Goal: Use online tool/utility: Utilize a website feature to perform a specific function

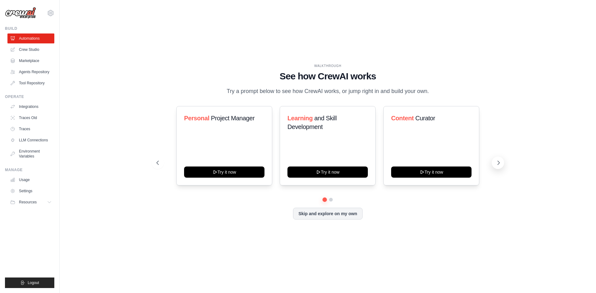
click at [501, 165] on icon at bounding box center [499, 163] width 6 height 6
click at [223, 118] on span "and Health Monitor" at bounding box center [231, 118] width 50 height 7
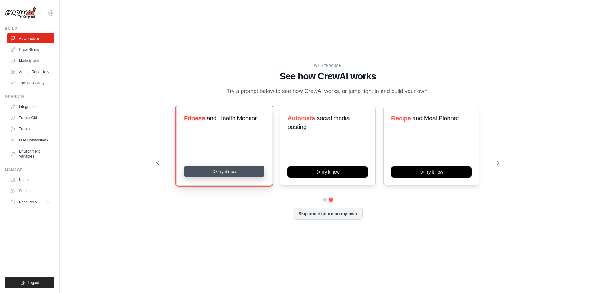
click at [239, 172] on button "Try it now" at bounding box center [224, 171] width 80 height 11
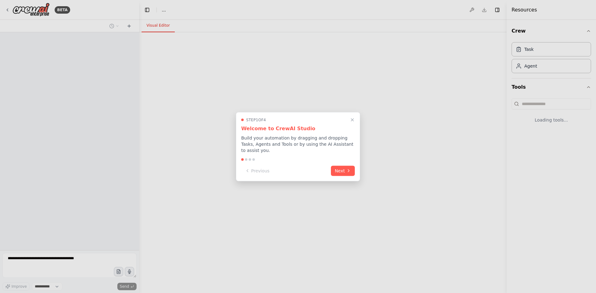
select select "****"
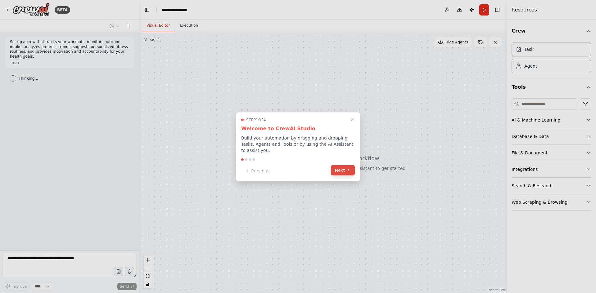
click at [347, 168] on icon at bounding box center [348, 170] width 5 height 5
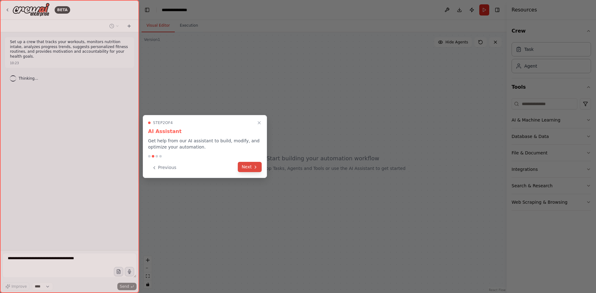
click at [250, 170] on button "Next" at bounding box center [250, 167] width 24 height 10
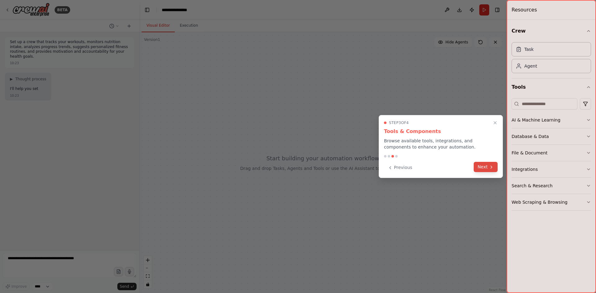
click at [490, 170] on icon at bounding box center [491, 167] width 5 height 5
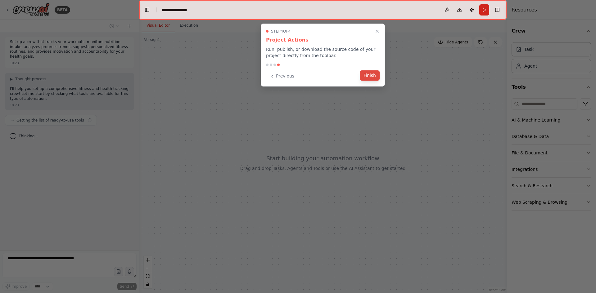
click at [372, 75] on button "Finish" at bounding box center [370, 75] width 20 height 10
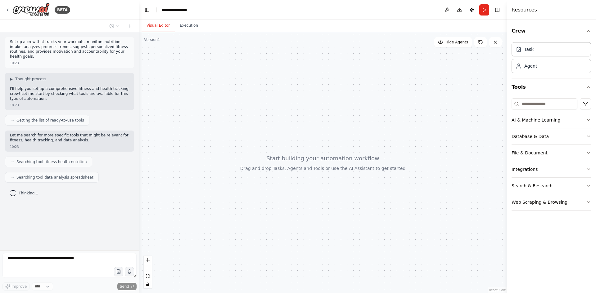
click at [197, 95] on div at bounding box center [323, 162] width 368 height 261
click at [189, 26] on button "Execution" at bounding box center [189, 25] width 28 height 13
click at [149, 29] on button "Visual Editor" at bounding box center [158, 25] width 33 height 13
click at [564, 152] on button "File & Document" at bounding box center [551, 153] width 79 height 16
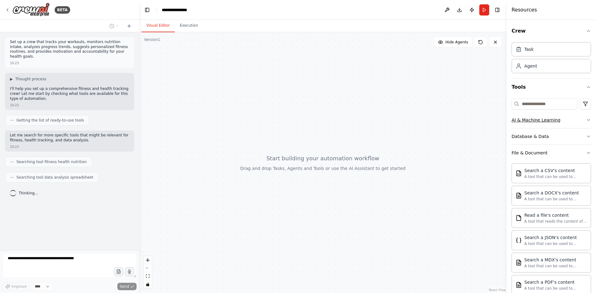
click at [553, 120] on div "AI & Machine Learning" at bounding box center [536, 120] width 49 height 6
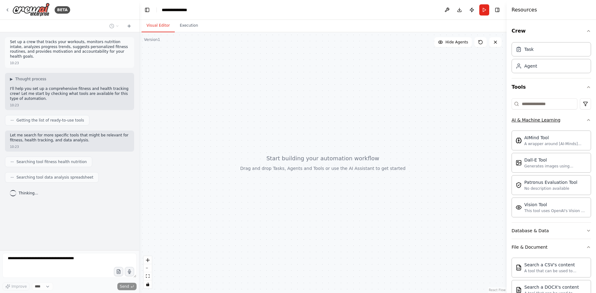
click at [581, 123] on button "AI & Machine Learning" at bounding box center [551, 120] width 79 height 16
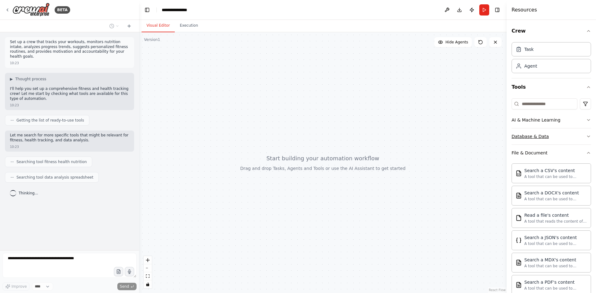
click at [573, 138] on button "Database & Data" at bounding box center [551, 137] width 79 height 16
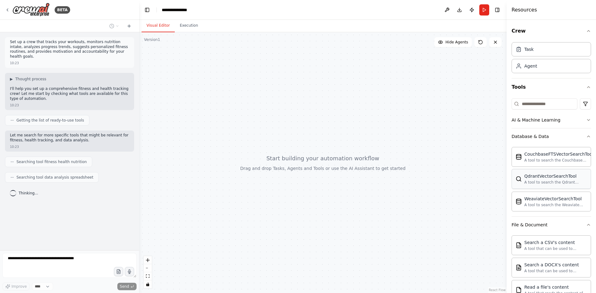
click at [525, 182] on div "A tool to search the Qdrant database for relevant information on internal docum…" at bounding box center [555, 182] width 63 height 5
click at [557, 182] on div "A tool to search the Qdrant database for relevant information on internal docum…" at bounding box center [555, 182] width 63 height 5
click at [556, 181] on div "A tool to search the Qdrant database for relevant information on internal docum…" at bounding box center [555, 182] width 63 height 5
click at [549, 54] on div "Task" at bounding box center [551, 49] width 79 height 14
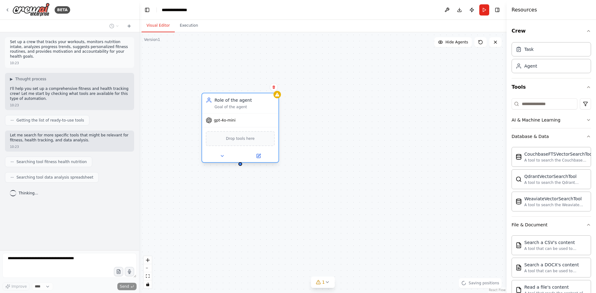
drag, startPoint x: 278, startPoint y: 125, endPoint x: 250, endPoint y: 117, distance: 28.9
click at [247, 106] on div "Goal of the agent" at bounding box center [245, 107] width 60 height 5
click at [221, 124] on div "gpt-4o-mini" at bounding box center [240, 121] width 76 height 14
click at [222, 156] on icon at bounding box center [222, 156] width 2 height 1
click at [281, 229] on div "OpenAI - gpt-4o-mini" at bounding box center [259, 228] width 97 height 6
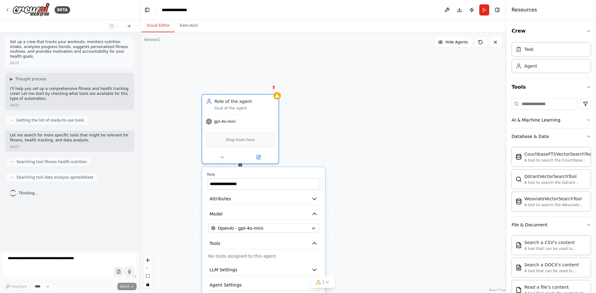
click at [319, 227] on div "OpenAI - gpt-4o-mini" at bounding box center [263, 228] width 113 height 9
click at [312, 231] on button "OpenAI - gpt-4o-mini" at bounding box center [263, 228] width 111 height 9
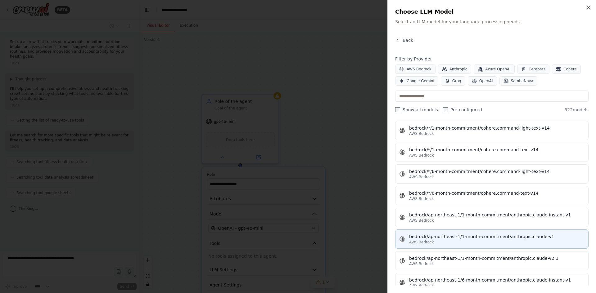
scroll to position [807, 0]
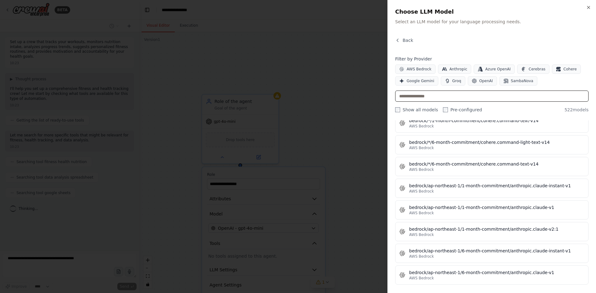
click at [434, 98] on input "text" at bounding box center [491, 96] width 193 height 11
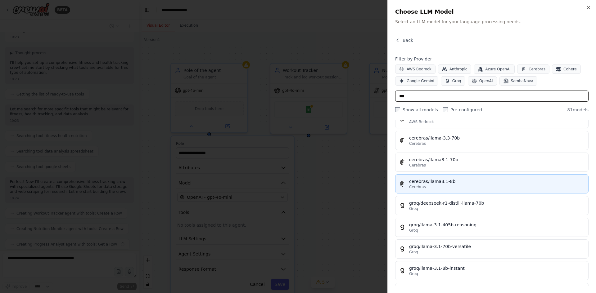
scroll to position [42, 0]
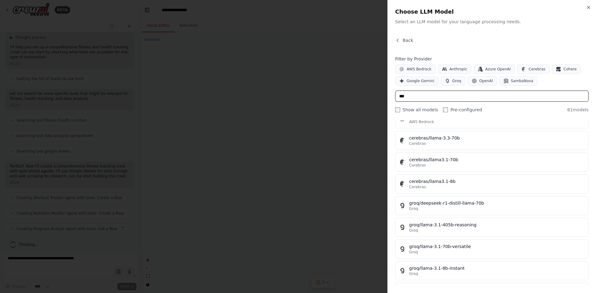
type input "***"
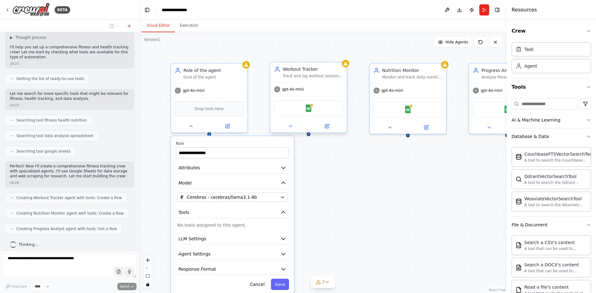
click at [315, 70] on div "Workout Tracker" at bounding box center [313, 69] width 60 height 6
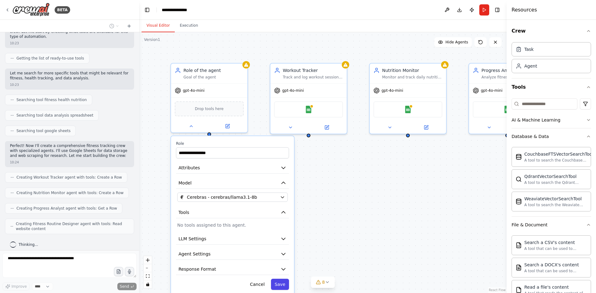
click at [283, 288] on button "Save" at bounding box center [280, 284] width 18 height 11
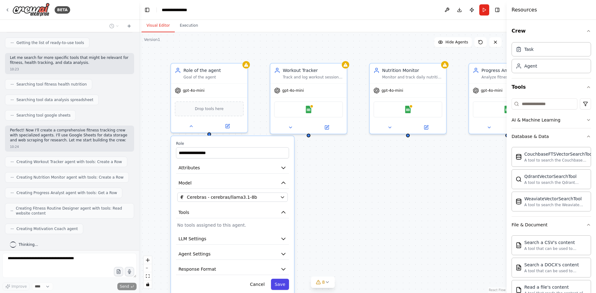
click at [282, 287] on button "Save" at bounding box center [280, 284] width 18 height 11
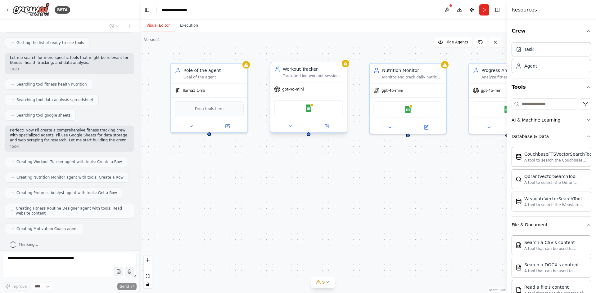
click at [316, 79] on div "Workout Tracker Track and log workout sessions for {user_name}, recording exerc…" at bounding box center [308, 72] width 76 height 20
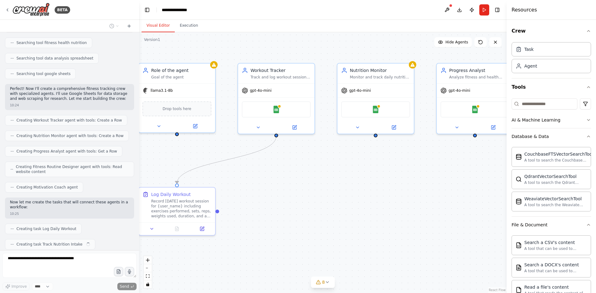
scroll to position [135, 0]
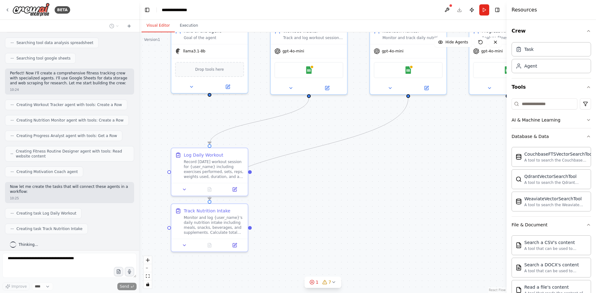
drag, startPoint x: 450, startPoint y: 181, endPoint x: 450, endPoint y: 140, distance: 41.3
click at [450, 140] on div ".deletable-edge-delete-btn { width: 20px; height: 20px; border: 0px solid #ffff…" at bounding box center [323, 162] width 368 height 261
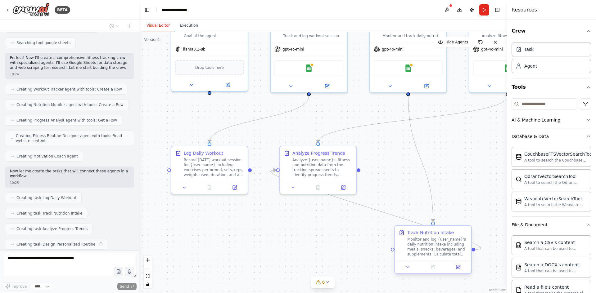
scroll to position [166, 0]
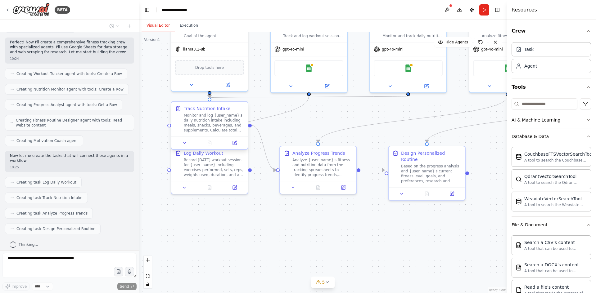
drag, startPoint x: 229, startPoint y: 219, endPoint x: 212, endPoint y: 120, distance: 100.8
click at [212, 120] on div "Monitor and log {user_name}'s daily nutrition intake including meals, snacks, b…" at bounding box center [214, 123] width 60 height 20
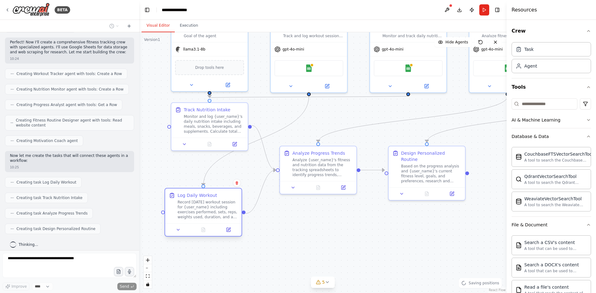
scroll to position [181, 0]
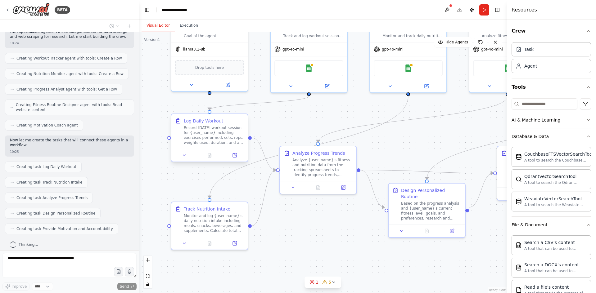
drag, startPoint x: 215, startPoint y: 167, endPoint x: 215, endPoint y: 134, distance: 32.6
click at [215, 134] on div "Record [DATE] workout session for {user_name} including exercises performed, se…" at bounding box center [214, 135] width 60 height 20
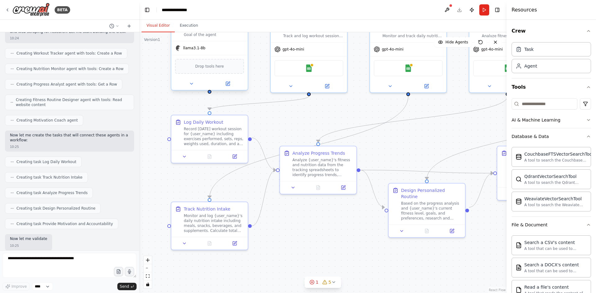
scroll to position [223, 0]
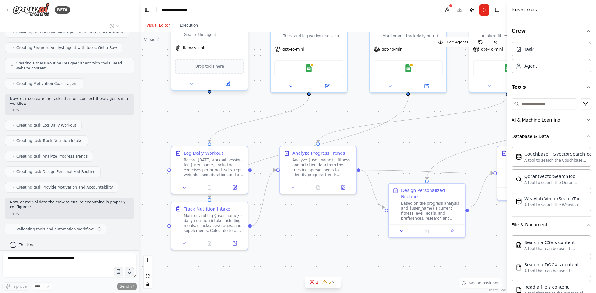
click at [225, 54] on div "llama3.1-8b" at bounding box center [209, 48] width 76 height 14
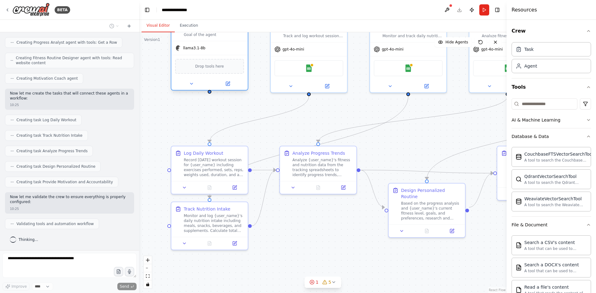
drag, startPoint x: 235, startPoint y: 53, endPoint x: 215, endPoint y: 51, distance: 20.3
click at [215, 51] on div "llama3.1-8b" at bounding box center [209, 48] width 76 height 14
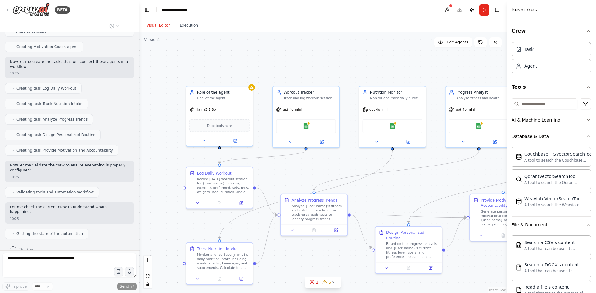
drag, startPoint x: 254, startPoint y: 90, endPoint x: 264, endPoint y: 151, distance: 62.0
click at [264, 151] on div ".deletable-edge-delete-btn { width: 20px; height: 20px; border: 0px solid #ffff…" at bounding box center [323, 162] width 368 height 261
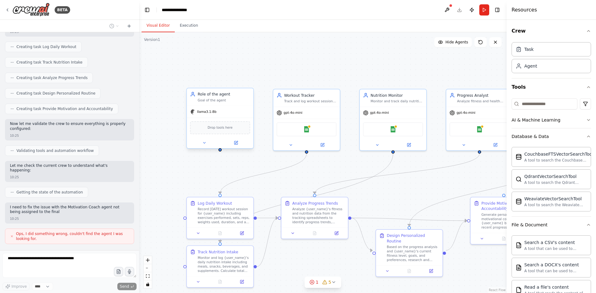
scroll to position [306, 0]
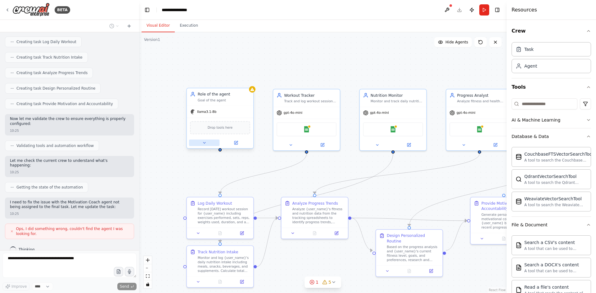
click at [204, 146] on button at bounding box center [204, 143] width 30 height 7
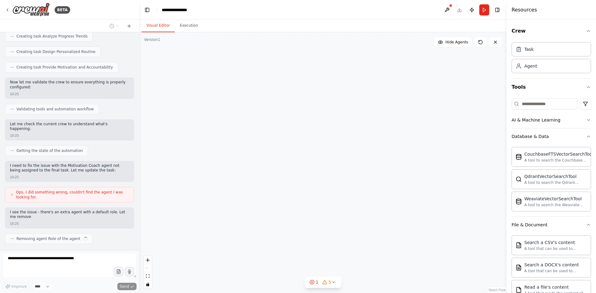
scroll to position [348, 0]
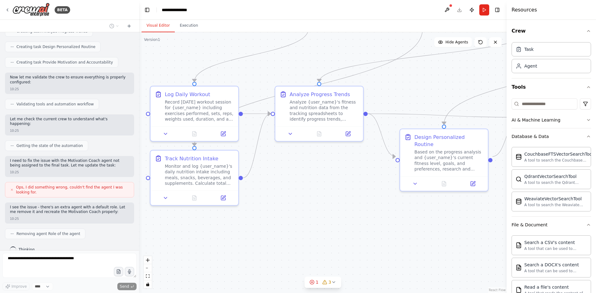
drag, startPoint x: 364, startPoint y: 266, endPoint x: 333, endPoint y: 177, distance: 94.0
click at [333, 177] on div ".deletable-edge-delete-btn { width: 20px; height: 20px; border: 0px solid #ffff…" at bounding box center [323, 162] width 368 height 261
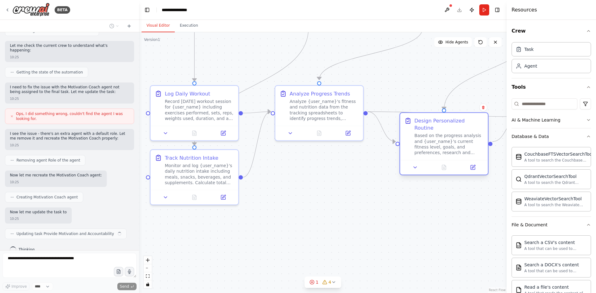
scroll to position [422, 0]
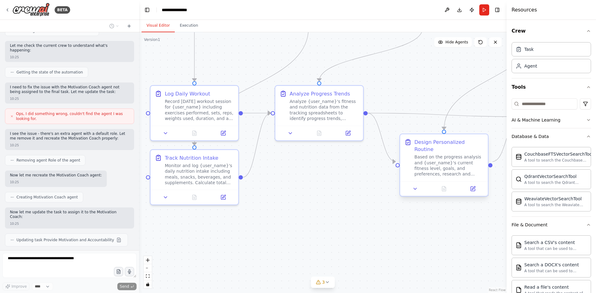
drag, startPoint x: 439, startPoint y: 158, endPoint x: 438, endPoint y: 163, distance: 5.1
click at [438, 163] on div "Based on the progress analysis and {user_name}'s current fitness level, goals, …" at bounding box center [449, 165] width 69 height 23
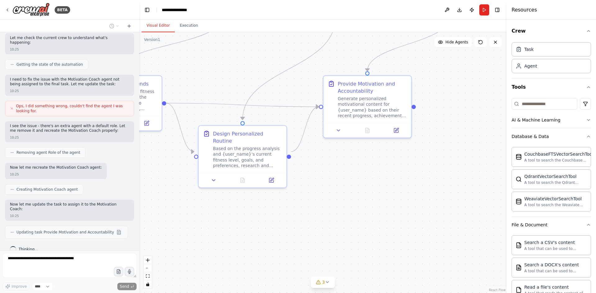
drag, startPoint x: 423, startPoint y: 255, endPoint x: 247, endPoint y: 249, distance: 175.8
click at [247, 249] on div ".deletable-edge-delete-btn { width: 20px; height: 20px; border: 0px solid #ffff…" at bounding box center [323, 162] width 368 height 261
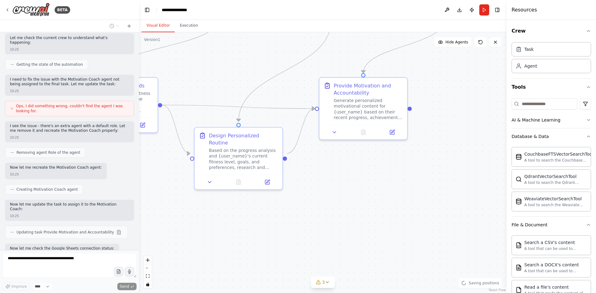
scroll to position [461, 0]
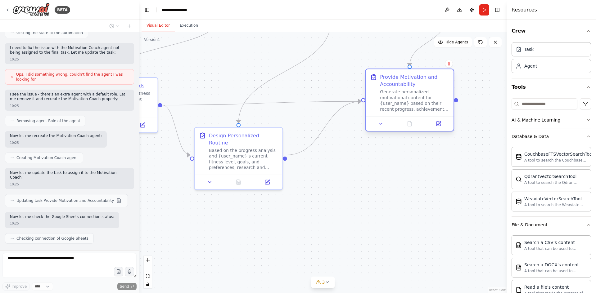
drag, startPoint x: 383, startPoint y: 94, endPoint x: 425, endPoint y: 89, distance: 42.6
click at [425, 89] on div "Provide Motivation and Accountability Generate personalized motivational conten…" at bounding box center [414, 93] width 69 height 39
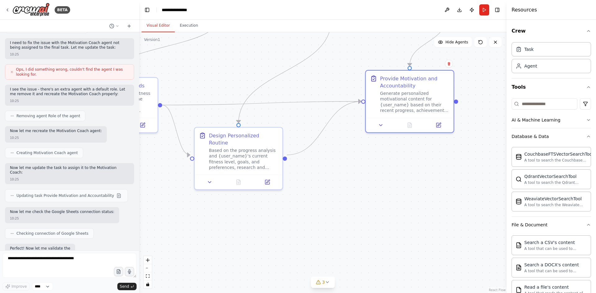
scroll to position [503, 0]
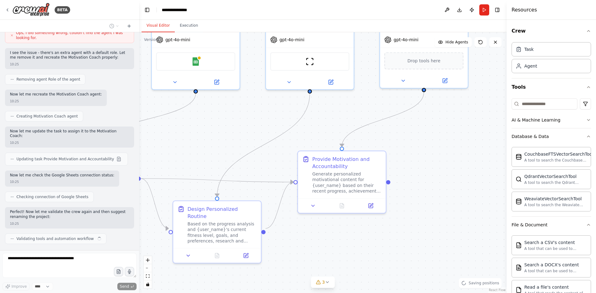
drag, startPoint x: 401, startPoint y: 195, endPoint x: 379, endPoint y: 269, distance: 76.6
click at [379, 269] on div ".deletable-edge-delete-btn { width: 20px; height: 20px; border: 0px solid #ffff…" at bounding box center [323, 162] width 368 height 261
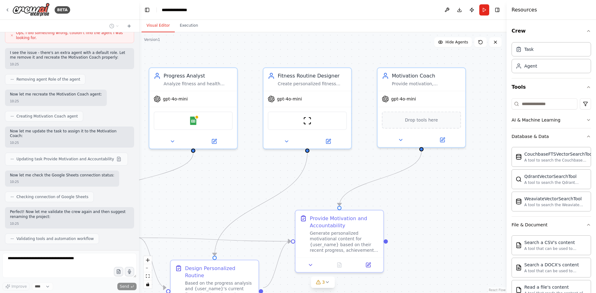
drag, startPoint x: 467, startPoint y: 110, endPoint x: 465, endPoint y: 169, distance: 59.4
click at [465, 169] on div ".deletable-edge-delete-btn { width: 20px; height: 20px; border: 0px solid #ffff…" at bounding box center [323, 162] width 368 height 261
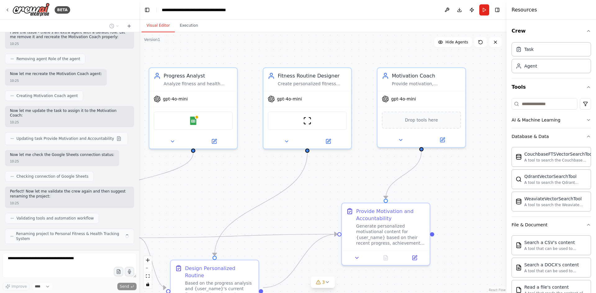
scroll to position [518, 0]
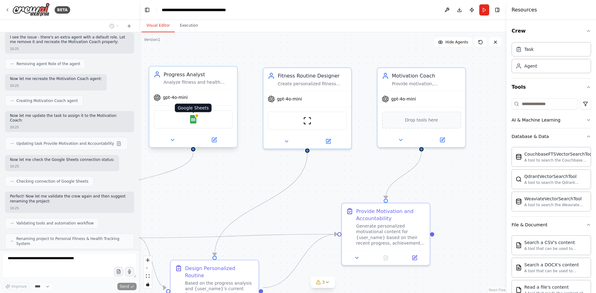
click at [193, 117] on img at bounding box center [193, 119] width 9 height 9
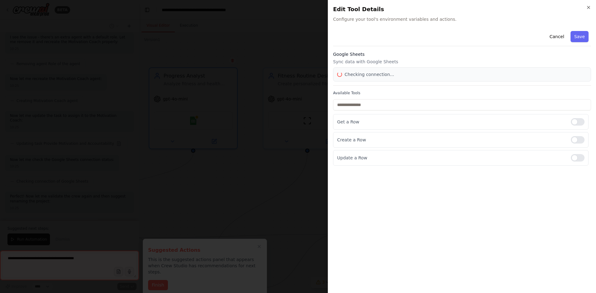
scroll to position [523, 0]
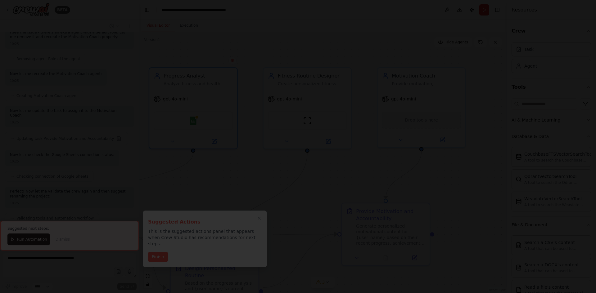
click at [285, 160] on div at bounding box center [298, 146] width 596 height 293
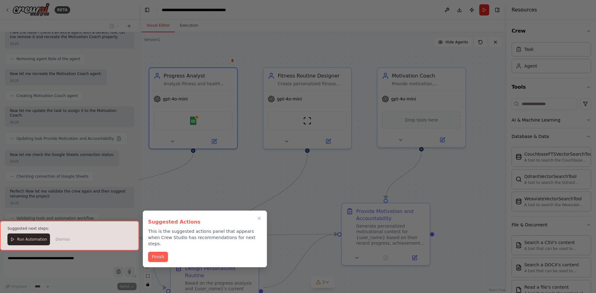
click at [156, 252] on button "Finish" at bounding box center [158, 257] width 20 height 10
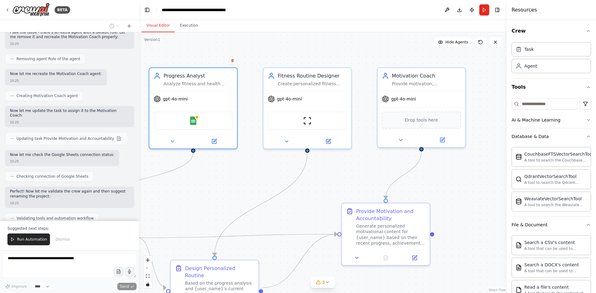
click at [27, 239] on span "Run Automation" at bounding box center [32, 239] width 30 height 5
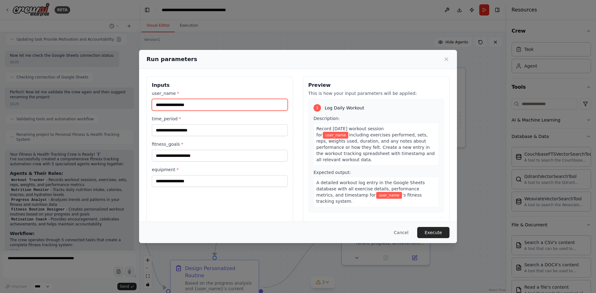
click at [205, 107] on input "user_name *" at bounding box center [220, 105] width 136 height 12
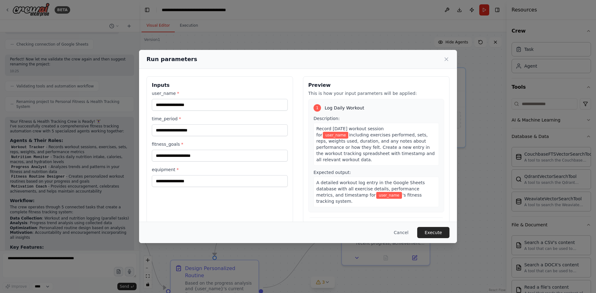
click at [237, 84] on h3 "Inputs" at bounding box center [220, 85] width 136 height 7
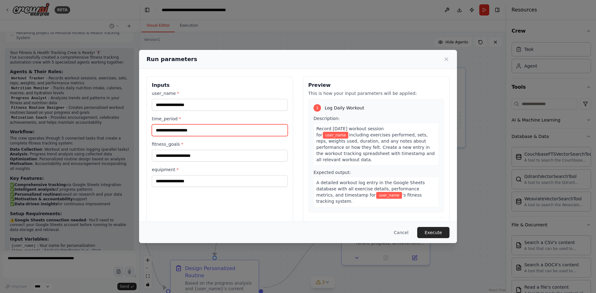
click at [235, 133] on input "time_period *" at bounding box center [220, 131] width 136 height 12
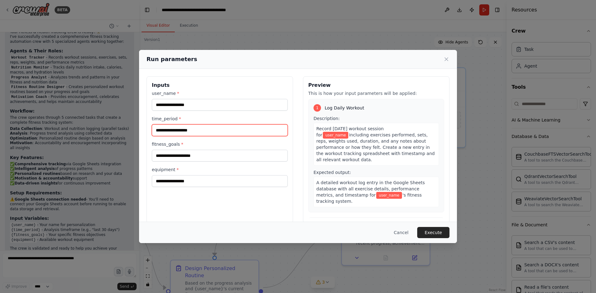
scroll to position [750, 0]
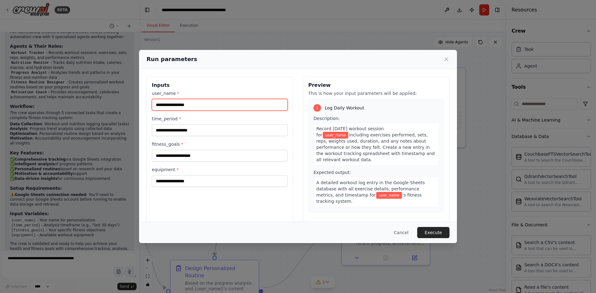
click at [254, 106] on input "user_name *" at bounding box center [220, 105] width 136 height 12
type input "****"
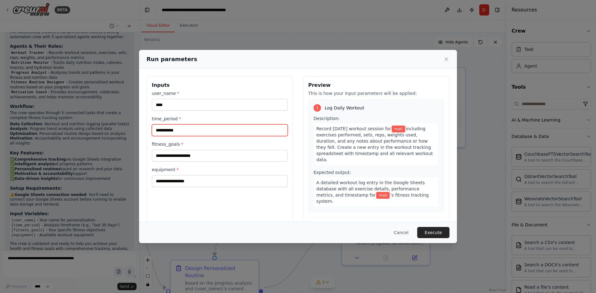
type input "**********"
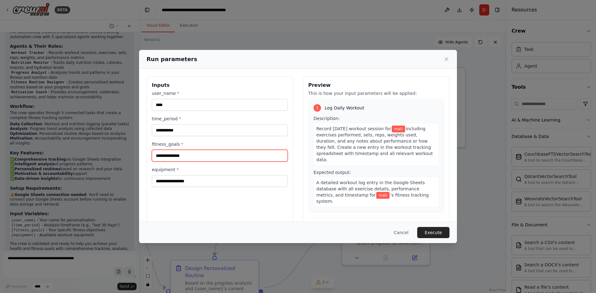
type input "**********"
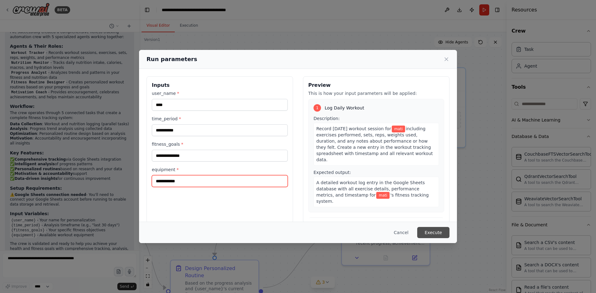
type input "**********"
click at [433, 235] on button "Execute" at bounding box center [433, 232] width 32 height 11
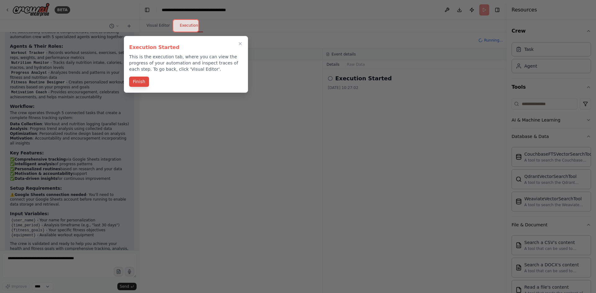
click at [141, 85] on button "Finish" at bounding box center [139, 82] width 20 height 10
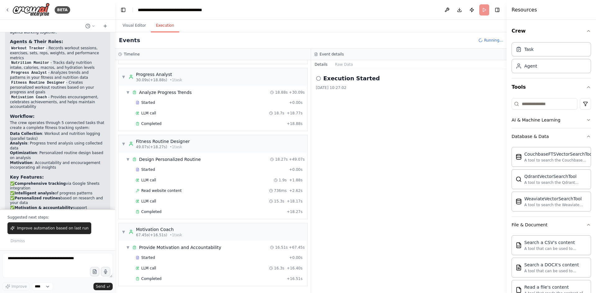
scroll to position [801, 0]
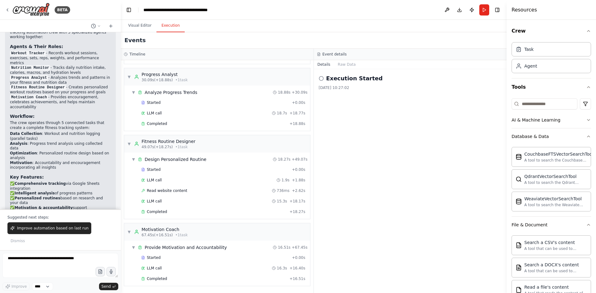
drag, startPoint x: 138, startPoint y: 164, endPoint x: 121, endPoint y: 163, distance: 17.1
click at [121, 163] on div "BETA Set up a crew that tracks your workouts, monitors nutrition intake, analyz…" at bounding box center [298, 146] width 596 height 293
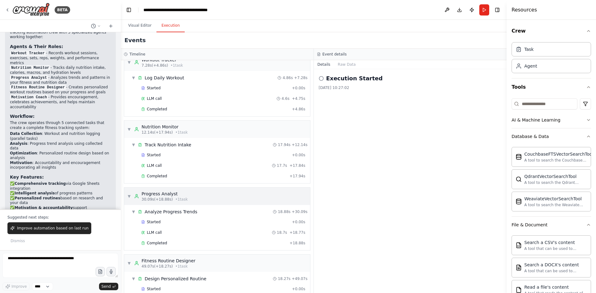
scroll to position [0, 0]
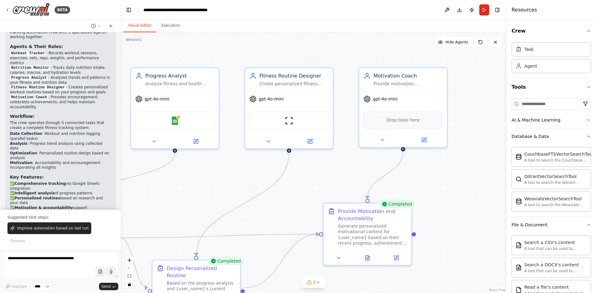
click at [140, 22] on button "Visual Editor" at bounding box center [139, 25] width 33 height 13
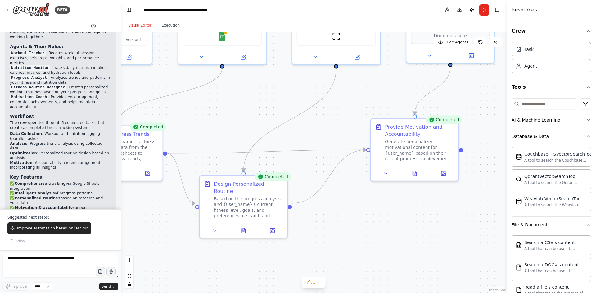
drag, startPoint x: 180, startPoint y: 214, endPoint x: 227, endPoint y: 129, distance: 96.8
click at [227, 129] on div ".deletable-edge-delete-btn { width: 20px; height: 20px; border: 0px solid #ffff…" at bounding box center [314, 162] width 386 height 261
click at [433, 152] on div "Generate personalized motivational content for {user_name} based on their recen…" at bounding box center [419, 149] width 69 height 23
click at [433, 151] on div "Generate personalized motivational content for {user_name} based on their recen…" at bounding box center [419, 149] width 69 height 23
click at [416, 175] on icon at bounding box center [415, 172] width 4 height 5
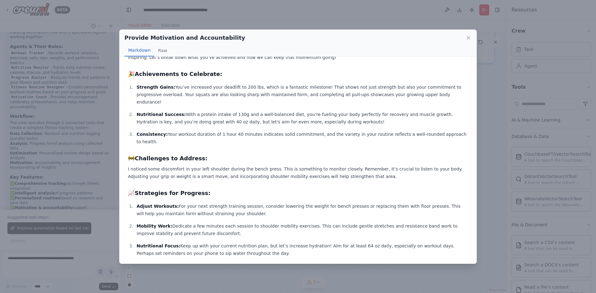
scroll to position [62, 0]
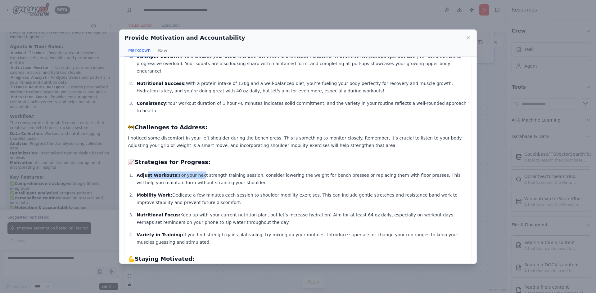
drag, startPoint x: 145, startPoint y: 159, endPoint x: 193, endPoint y: 159, distance: 48.8
click at [193, 172] on p "Adjust Workouts: For your next strength training session, consider lowering the…" at bounding box center [303, 179] width 332 height 15
click at [227, 172] on p "Adjust Workouts: For your next strength training session, consider lowering the…" at bounding box center [303, 179] width 332 height 15
drag, startPoint x: 232, startPoint y: 169, endPoint x: 193, endPoint y: 166, distance: 39.5
click at [193, 172] on p "Adjust Workouts: For your next strength training session, consider lowering the…" at bounding box center [303, 179] width 332 height 15
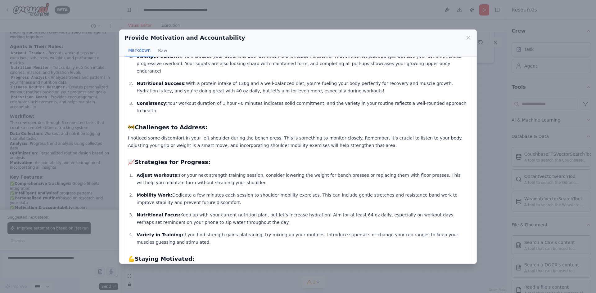
click at [220, 172] on p "Adjust Workouts: For your next strength training session, consider lowering the…" at bounding box center [303, 179] width 332 height 15
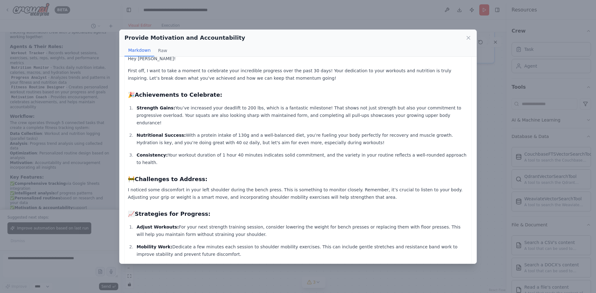
scroll to position [0, 0]
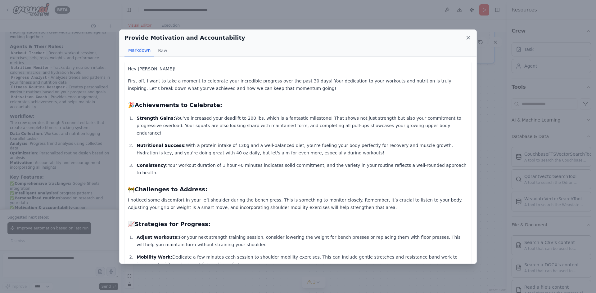
click at [471, 37] on icon at bounding box center [468, 38] width 6 height 6
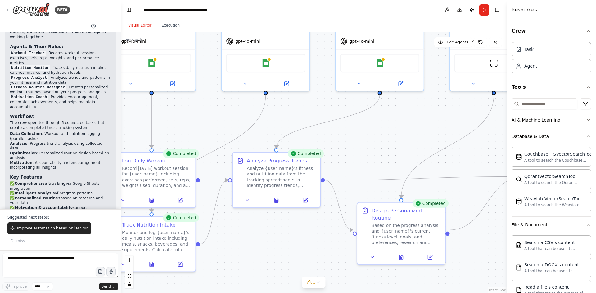
drag, startPoint x: 222, startPoint y: 126, endPoint x: 377, endPoint y: 153, distance: 157.3
click at [377, 153] on div ".deletable-edge-delete-btn { width: 20px; height: 20px; border: 0px solid #ffff…" at bounding box center [314, 162] width 386 height 261
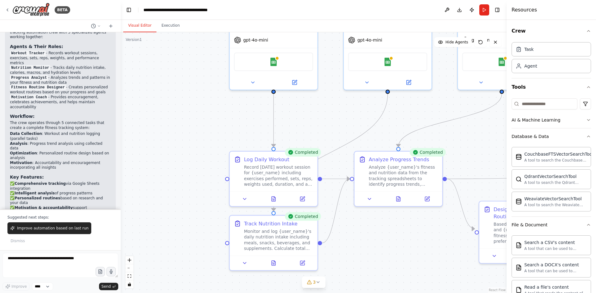
drag, startPoint x: 243, startPoint y: 118, endPoint x: 332, endPoint y: 120, distance: 88.8
click at [339, 114] on div ".deletable-edge-delete-btn { width: 20px; height: 20px; border: 0px solid #ffff…" at bounding box center [314, 162] width 386 height 261
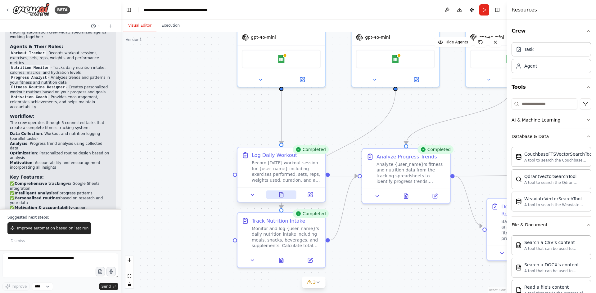
click at [283, 196] on icon at bounding box center [281, 195] width 4 height 5
click at [285, 195] on button at bounding box center [281, 195] width 30 height 9
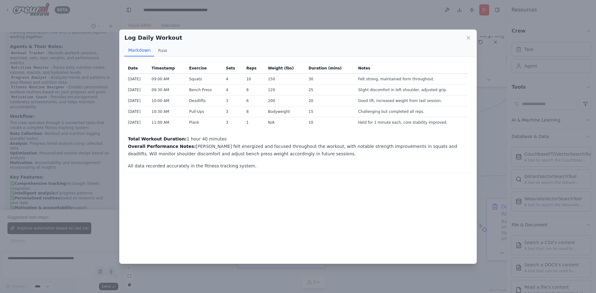
click at [472, 40] on div "Log Daily Workout Markdown Raw" at bounding box center [298, 43] width 357 height 27
click at [469, 37] on icon at bounding box center [468, 37] width 3 height 3
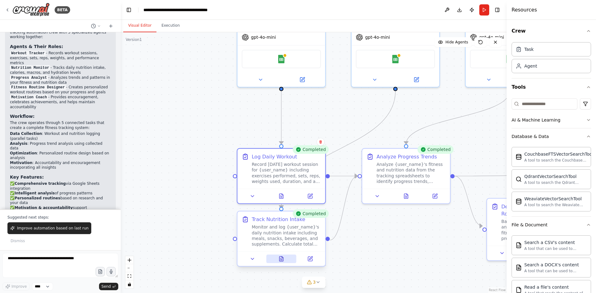
click at [282, 261] on icon at bounding box center [281, 259] width 4 height 5
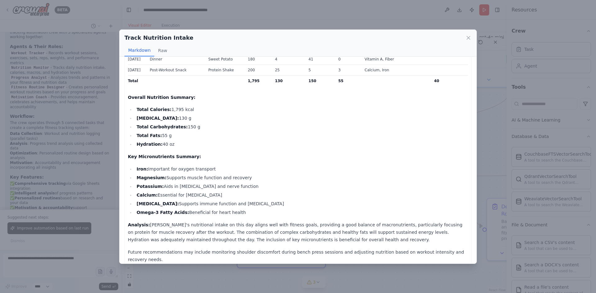
scroll to position [97, 0]
click at [467, 38] on icon at bounding box center [468, 38] width 6 height 6
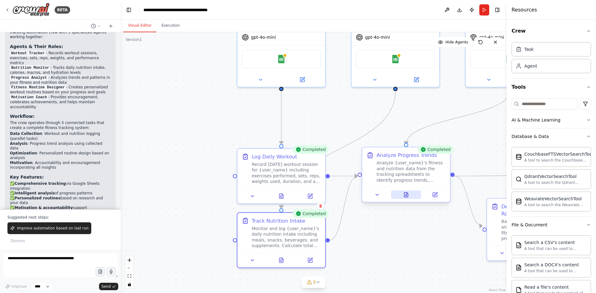
click at [406, 193] on icon at bounding box center [406, 195] width 4 height 5
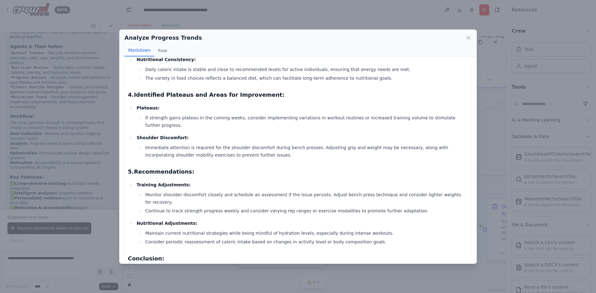
scroll to position [463, 0]
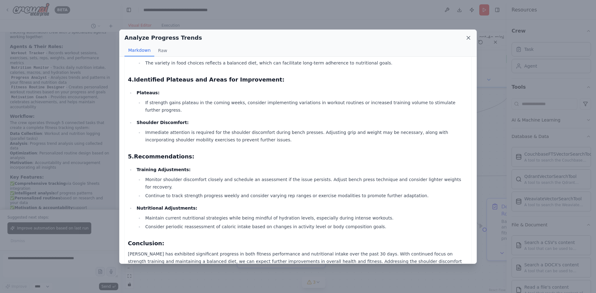
click at [468, 37] on icon at bounding box center [468, 37] width 3 height 3
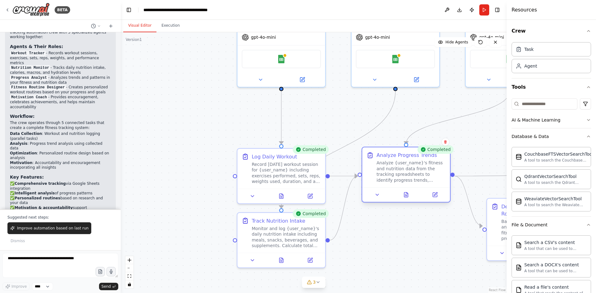
click at [394, 165] on div "Analyze {user_name}'s fitness and nutrition data from the tracking spreadsheets…" at bounding box center [411, 172] width 69 height 23
click at [377, 197] on icon at bounding box center [377, 195] width 6 height 6
click at [385, 190] on div at bounding box center [410, 195] width 88 height 15
click at [385, 197] on button at bounding box center [381, 195] width 25 height 9
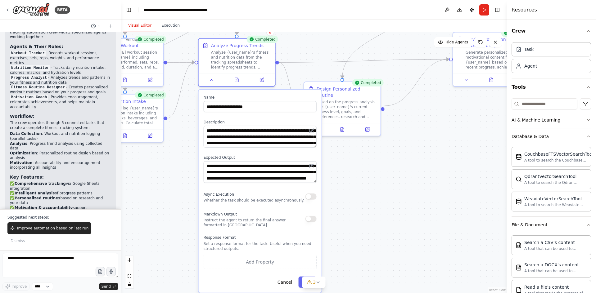
drag, startPoint x: 347, startPoint y: 250, endPoint x: 184, endPoint y: 132, distance: 201.1
click at [184, 132] on div ".deletable-edge-delete-btn { width: 20px; height: 20px; border: 0px solid #ffff…" at bounding box center [314, 162] width 386 height 261
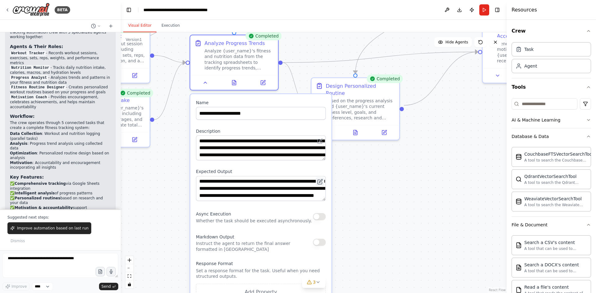
drag, startPoint x: 323, startPoint y: 179, endPoint x: 324, endPoint y: 185, distance: 6.2
click at [324, 185] on button at bounding box center [320, 182] width 9 height 9
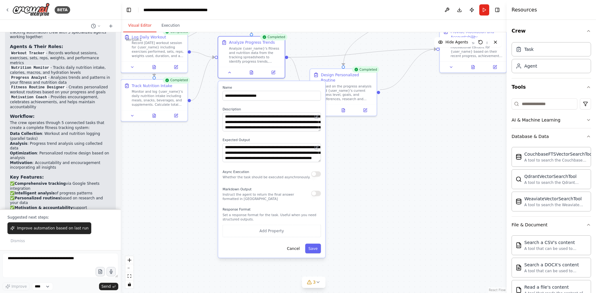
drag, startPoint x: 365, startPoint y: 246, endPoint x: 367, endPoint y: 203, distance: 43.2
click at [372, 202] on div ".deletable-edge-delete-btn { width: 20px; height: 20px; border: 0px solid #ffff…" at bounding box center [314, 162] width 386 height 261
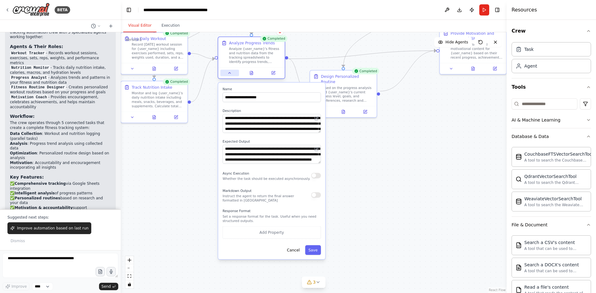
click at [230, 73] on icon at bounding box center [230, 73] width 2 height 1
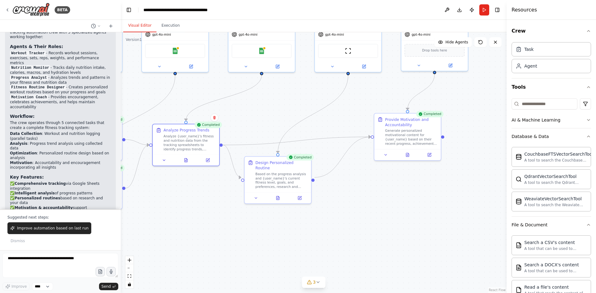
drag, startPoint x: 294, startPoint y: 124, endPoint x: 228, endPoint y: 206, distance: 105.1
click at [227, 206] on div ".deletable-edge-delete-btn { width: 20px; height: 20px; border: 0px solid #ffff…" at bounding box center [314, 162] width 386 height 261
click at [276, 197] on icon at bounding box center [276, 199] width 3 height 4
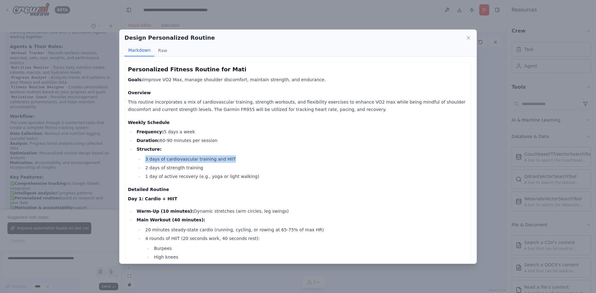
drag, startPoint x: 144, startPoint y: 160, endPoint x: 278, endPoint y: 158, distance: 133.8
click at [254, 161] on li "3 days of cardiovascular training and HIIT" at bounding box center [305, 159] width 325 height 7
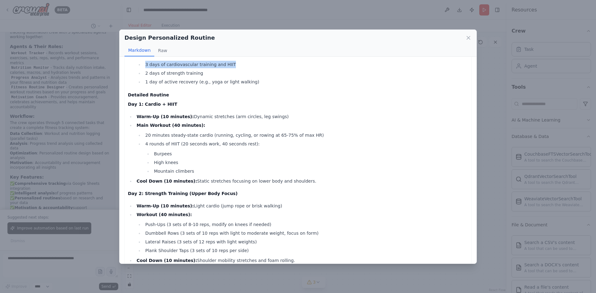
scroll to position [93, 0]
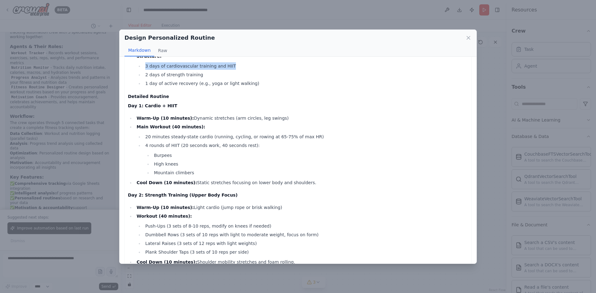
drag, startPoint x: 350, startPoint y: 185, endPoint x: 352, endPoint y: 158, distance: 27.1
click at [352, 158] on ul "Warm-Up (10 minutes): Dynamic stretches (arm circles, leg swings) Main Workout …" at bounding box center [298, 151] width 340 height 72
click at [359, 158] on li "Burpees" at bounding box center [310, 155] width 316 height 7
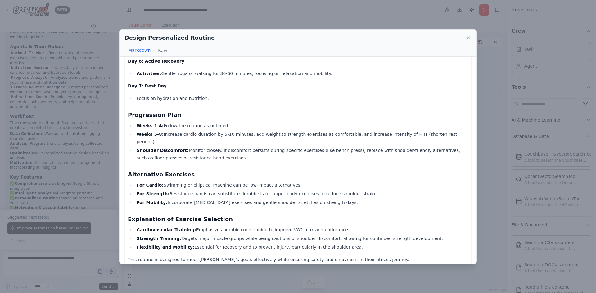
scroll to position [494, 0]
click at [472, 36] on div "Design Personalized Routine Markdown Raw" at bounding box center [298, 43] width 357 height 27
click at [468, 41] on div "Design Personalized Routine" at bounding box center [298, 38] width 347 height 9
click at [467, 37] on icon at bounding box center [468, 38] width 6 height 6
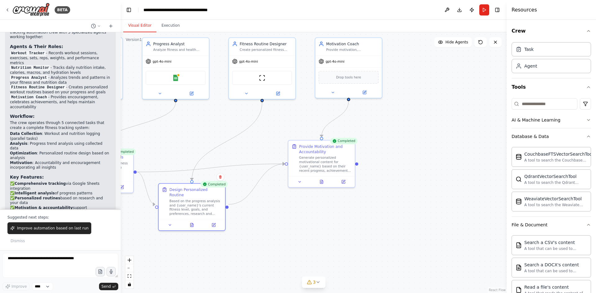
drag, startPoint x: 409, startPoint y: 192, endPoint x: 324, endPoint y: 217, distance: 88.7
click at [324, 217] on div ".deletable-edge-delete-btn { width: 20px; height: 20px; border: 0px solid #ffff…" at bounding box center [314, 162] width 386 height 261
click at [322, 182] on icon at bounding box center [321, 181] width 3 height 4
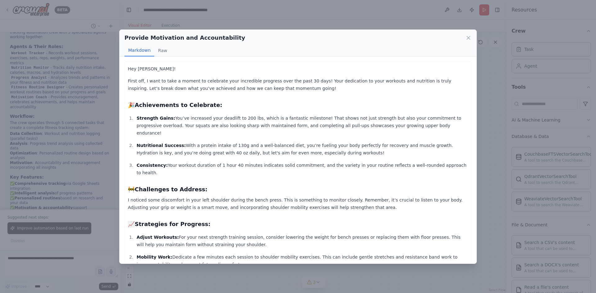
click at [468, 35] on icon at bounding box center [468, 38] width 6 height 6
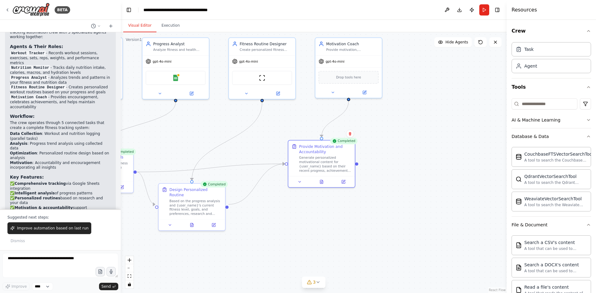
click at [334, 221] on div ".deletable-edge-delete-btn { width: 20px; height: 20px; border: 0px solid #ffff…" at bounding box center [314, 162] width 386 height 261
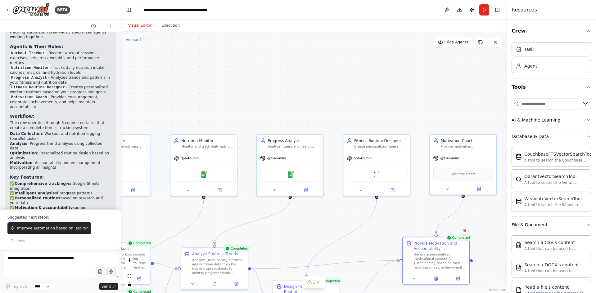
drag, startPoint x: 217, startPoint y: 117, endPoint x: 330, endPoint y: 212, distance: 147.7
click at [331, 213] on div ".deletable-edge-delete-btn { width: 20px; height: 20px; border: 0px solid #ffff…" at bounding box center [314, 162] width 386 height 261
click at [282, 140] on div "Progress Analyst" at bounding box center [295, 138] width 52 height 5
click at [279, 191] on button at bounding box center [275, 188] width 30 height 7
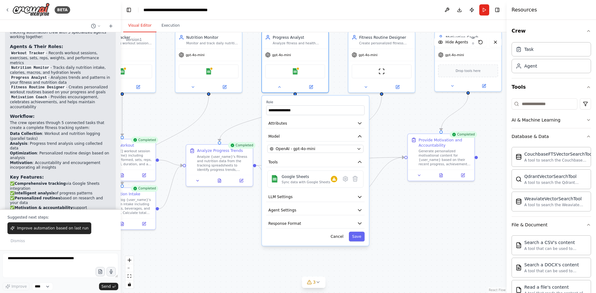
drag, startPoint x: 246, startPoint y: 220, endPoint x: 250, endPoint y: 118, distance: 102.5
click at [250, 118] on div ".deletable-edge-delete-btn { width: 20px; height: 20px; border: 0px solid #ffff…" at bounding box center [314, 162] width 386 height 261
click at [359, 124] on icon "button" at bounding box center [359, 123] width 5 height 5
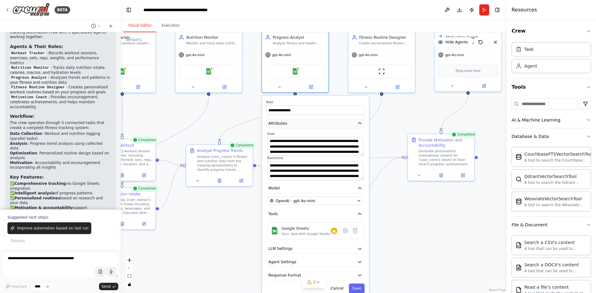
click at [361, 123] on icon "button" at bounding box center [359, 123] width 5 height 5
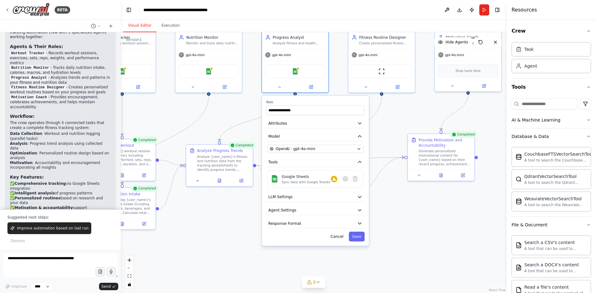
click at [260, 104] on div ".deletable-edge-delete-btn { width: 20px; height: 20px; border: 0px solid #ffff…" at bounding box center [314, 162] width 386 height 261
click at [340, 240] on button "Cancel" at bounding box center [337, 237] width 19 height 10
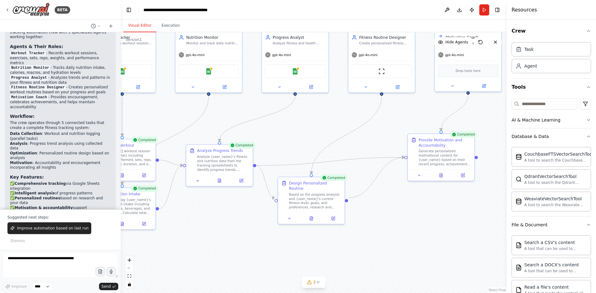
click at [358, 247] on div ".deletable-edge-delete-btn { width: 20px; height: 20px; border: 0px solid #ffff…" at bounding box center [314, 162] width 386 height 261
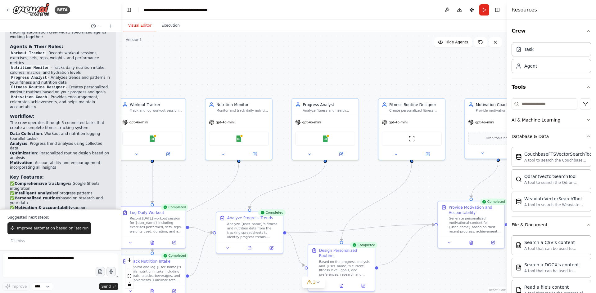
drag, startPoint x: 413, startPoint y: 207, endPoint x: 442, endPoint y: 271, distance: 69.7
click at [442, 271] on div ".deletable-edge-delete-btn { width: 20px; height: 20px; border: 0px solid #ffff…" at bounding box center [314, 162] width 386 height 261
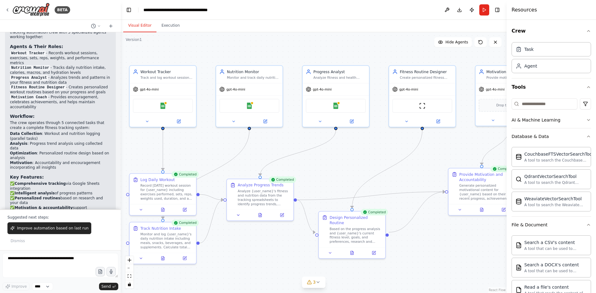
drag, startPoint x: 323, startPoint y: 219, endPoint x: 332, endPoint y: 177, distance: 43.2
click at [335, 179] on div ".deletable-edge-delete-btn { width: 20px; height: 20px; border: 0px solid #ffff…" at bounding box center [314, 162] width 386 height 261
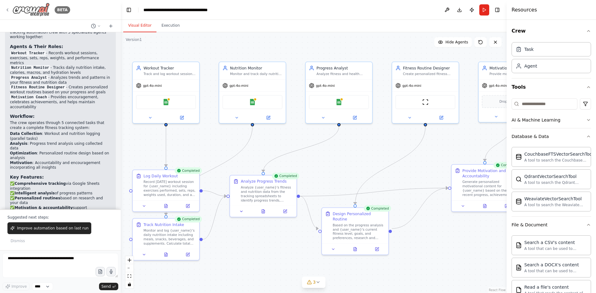
click at [29, 3] on img at bounding box center [30, 10] width 37 height 14
